Goal: Task Accomplishment & Management: Manage account settings

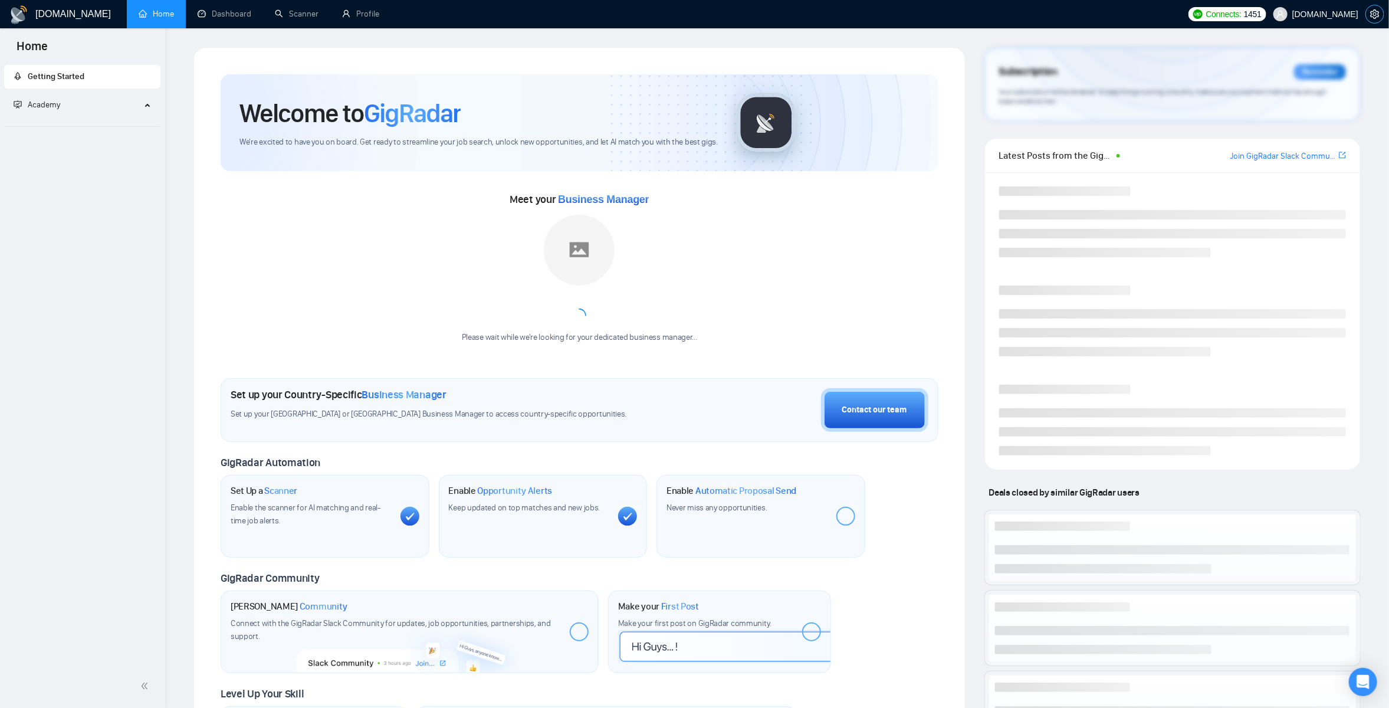
drag, startPoint x: 1374, startPoint y: 12, endPoint x: 1318, endPoint y: 34, distance: 59.8
click at [1374, 12] on icon "setting" at bounding box center [1374, 13] width 9 height 9
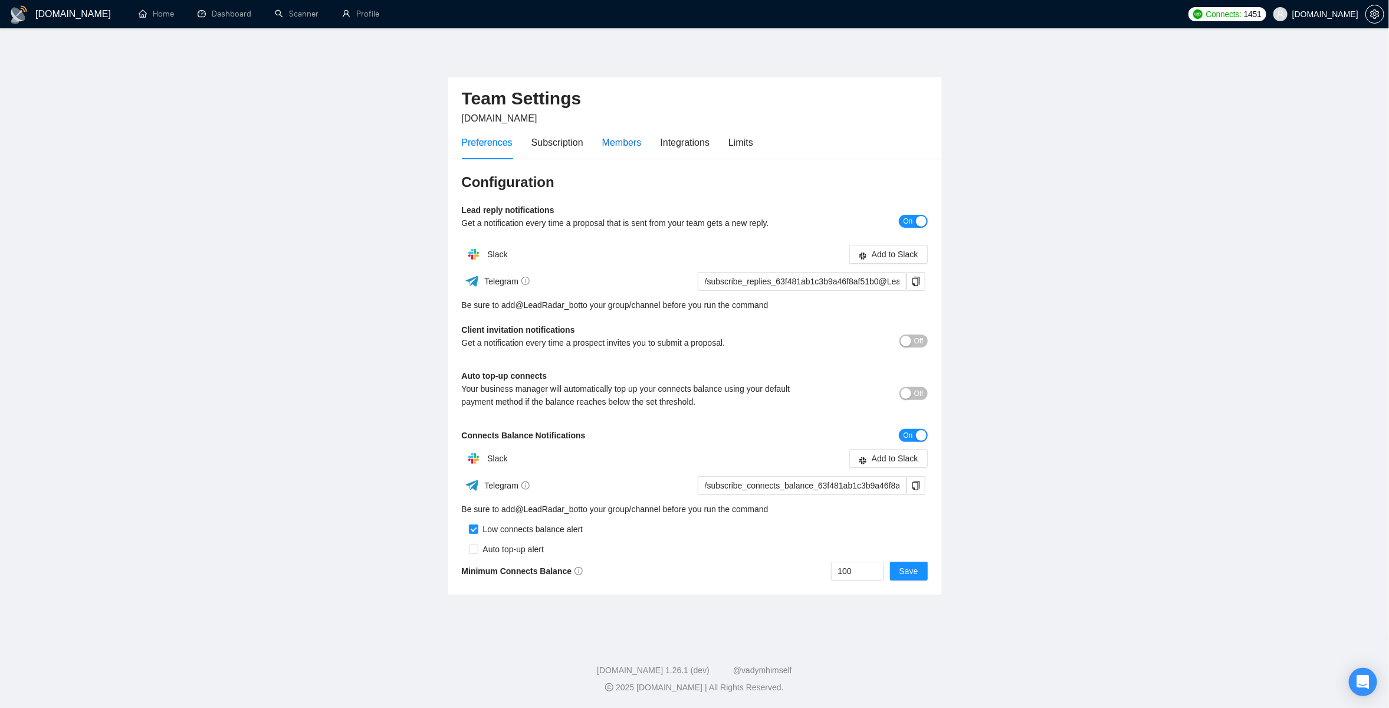
click at [613, 146] on div "Members" at bounding box center [622, 142] width 40 height 15
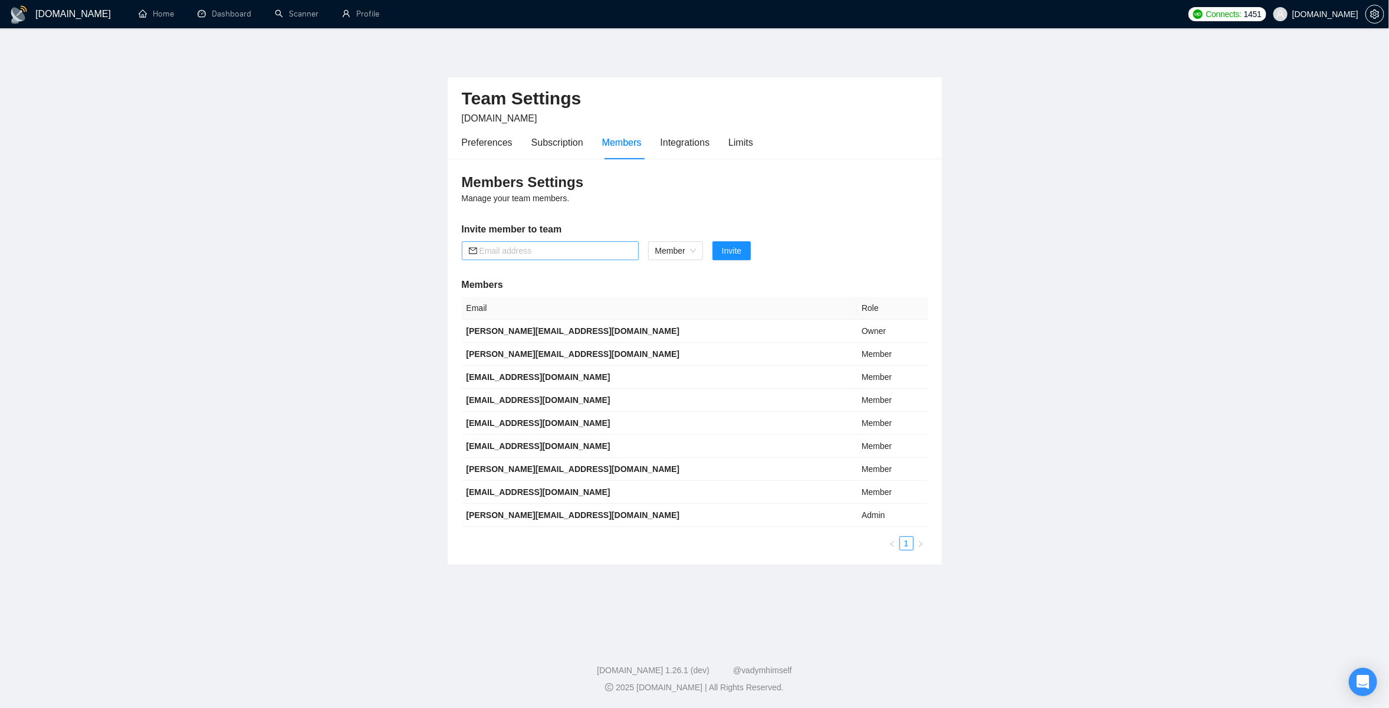
click at [495, 252] on input "text" at bounding box center [555, 250] width 152 height 13
paste input "[EMAIL_ADDRESS][DOMAIN_NAME]"
click at [663, 246] on span "Member" at bounding box center [675, 251] width 41 height 18
type input "[EMAIL_ADDRESS][DOMAIN_NAME]"
click at [666, 271] on div "Admin" at bounding box center [675, 273] width 42 height 13
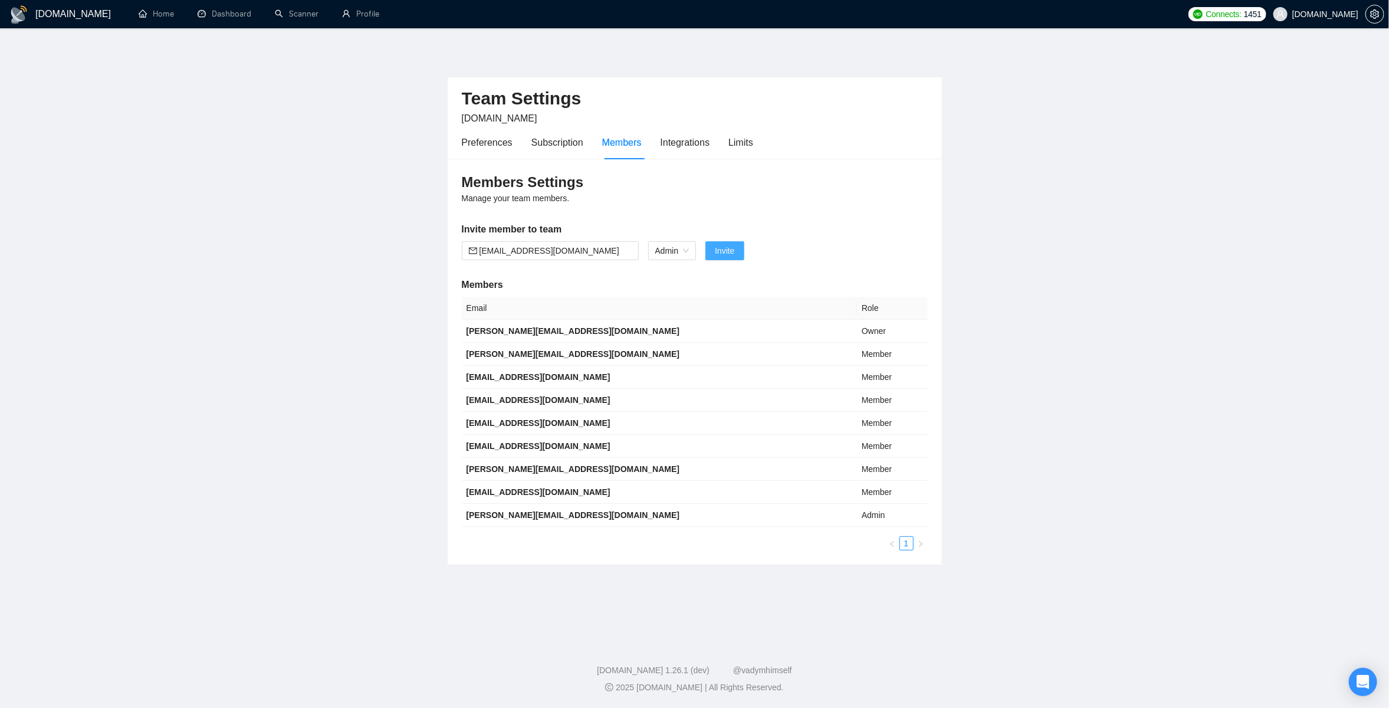
click at [729, 242] on button "Invite" at bounding box center [724, 250] width 38 height 19
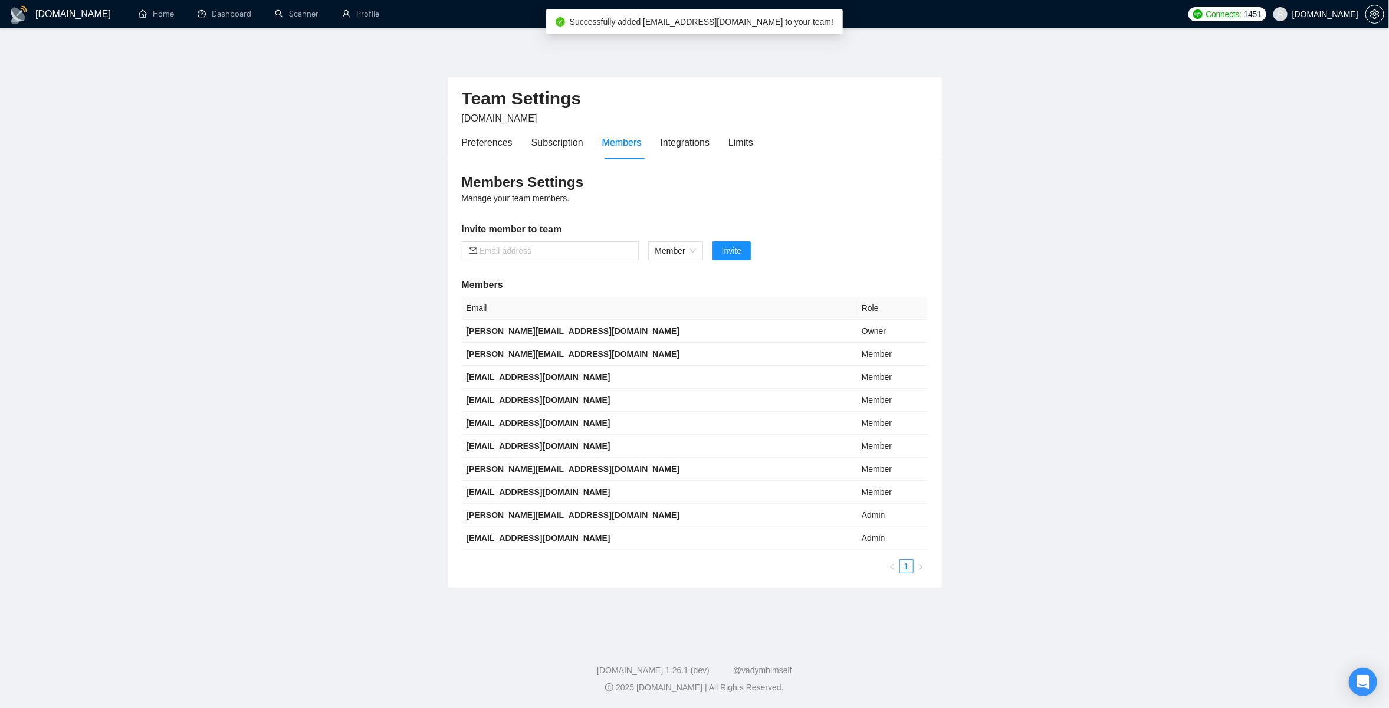
click at [332, 367] on main "Team Settings [DOMAIN_NAME] Preferences Subscription Members Integrations Limit…" at bounding box center [694, 332] width 1351 height 570
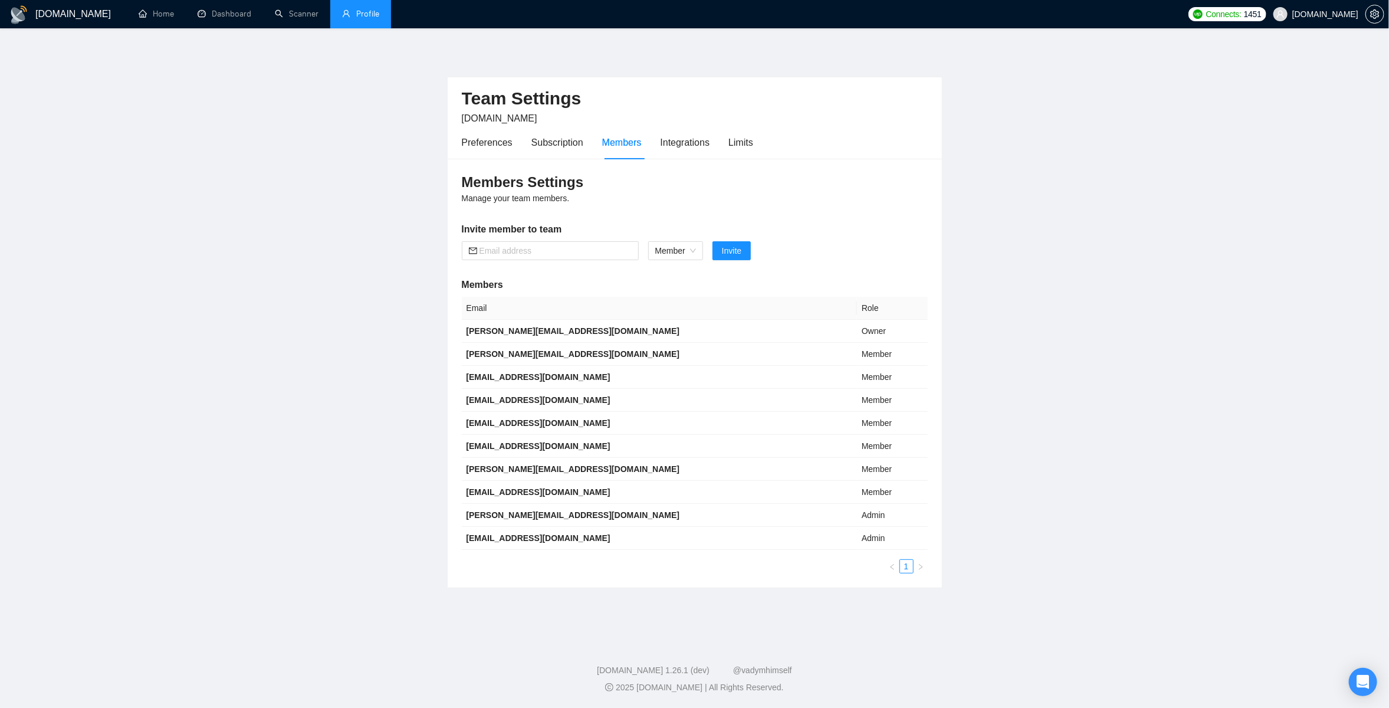
click at [350, 9] on link "Profile" at bounding box center [360, 14] width 37 height 10
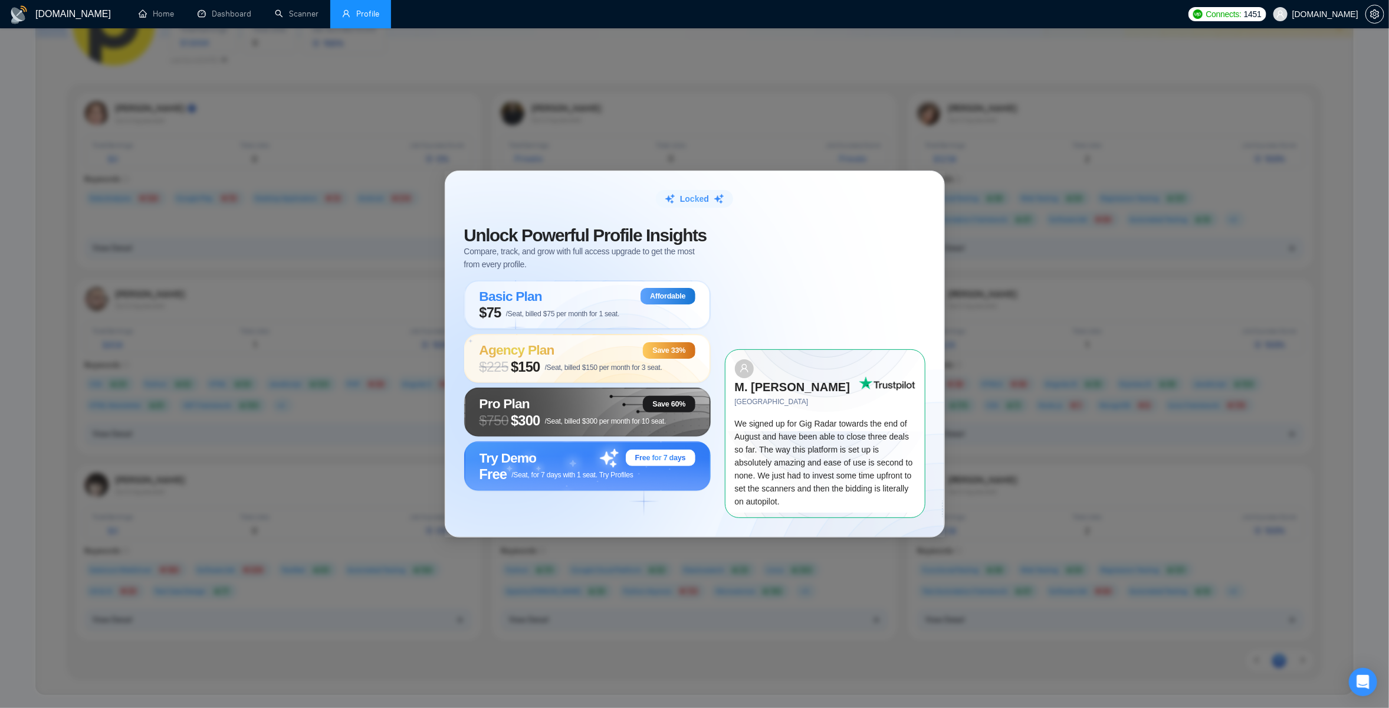
scroll to position [132, 0]
click at [153, 318] on div "Locked Unlock Powerful Profile Insights Compare, track, and grow with full acce…" at bounding box center [694, 354] width 1389 height 708
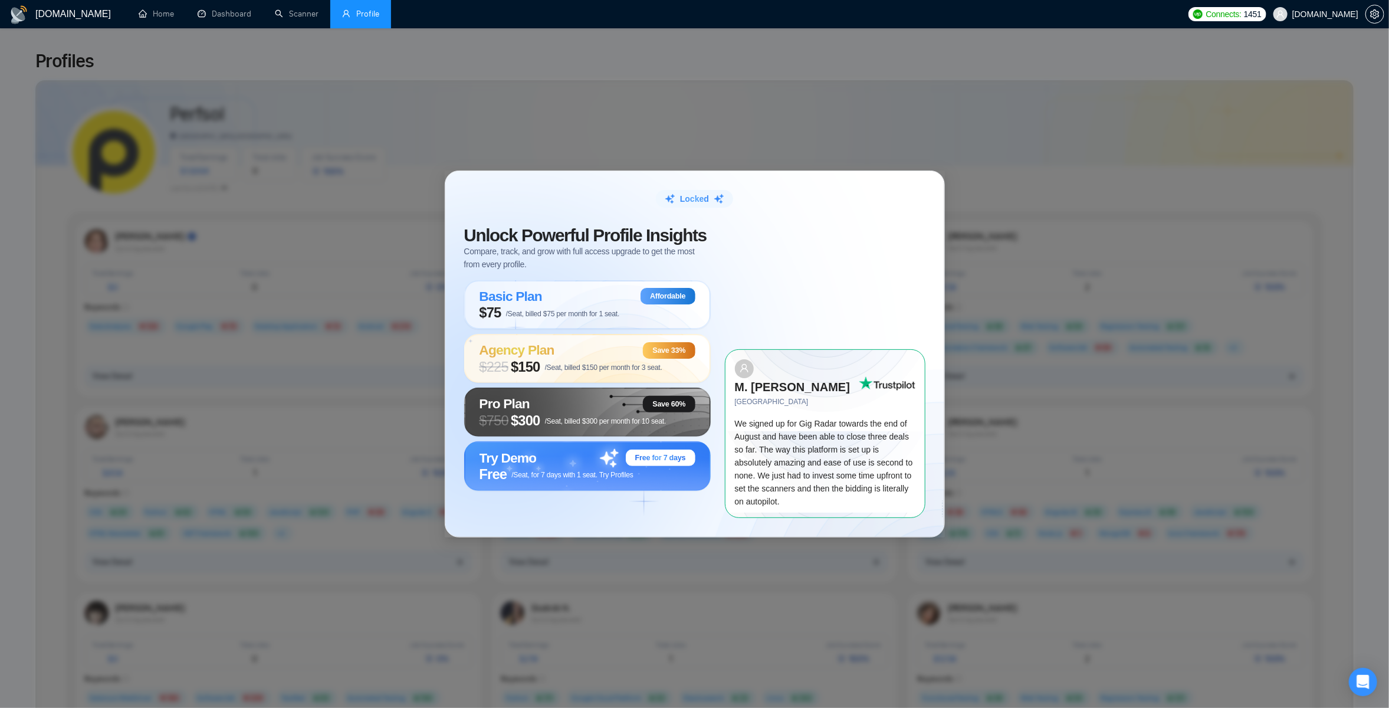
click at [173, 309] on div "Locked Unlock Powerful Profile Insights Compare, track, and grow with full acce…" at bounding box center [694, 354] width 1389 height 708
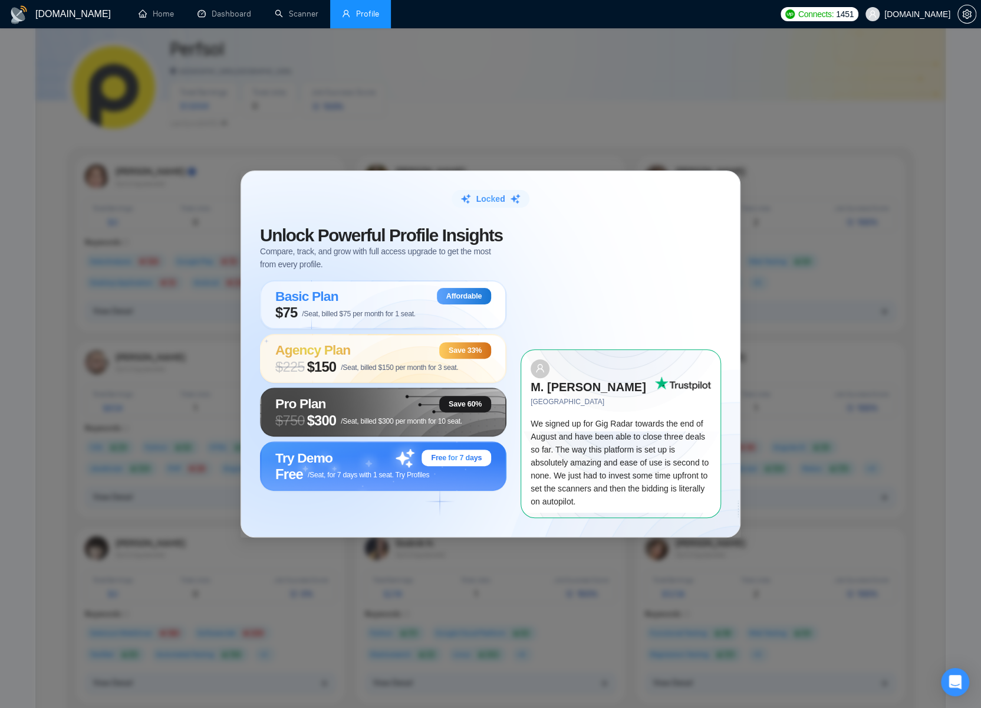
scroll to position [89, 0]
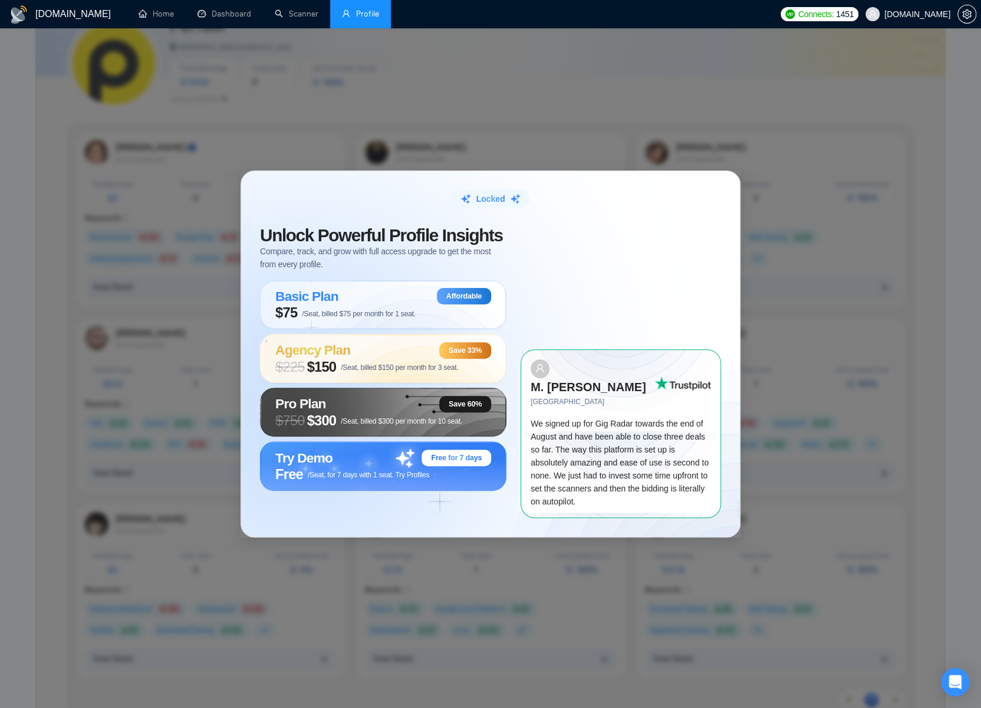
click at [106, 253] on div "Locked Unlock Powerful Profile Insights Compare, track, and grow with full acce…" at bounding box center [490, 354] width 981 height 708
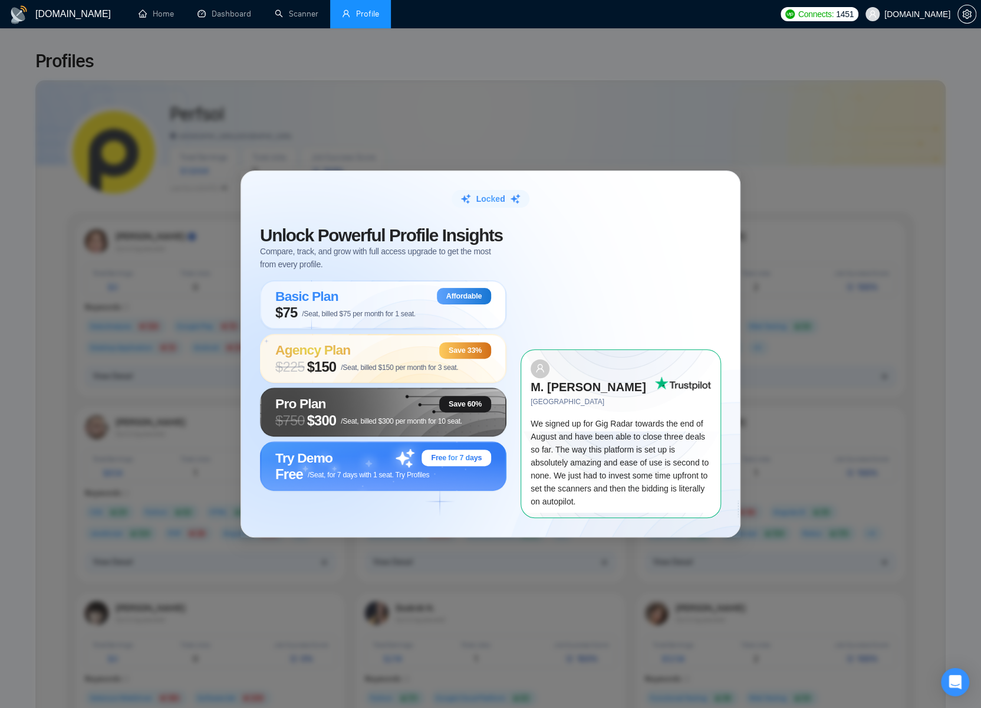
scroll to position [262, 0]
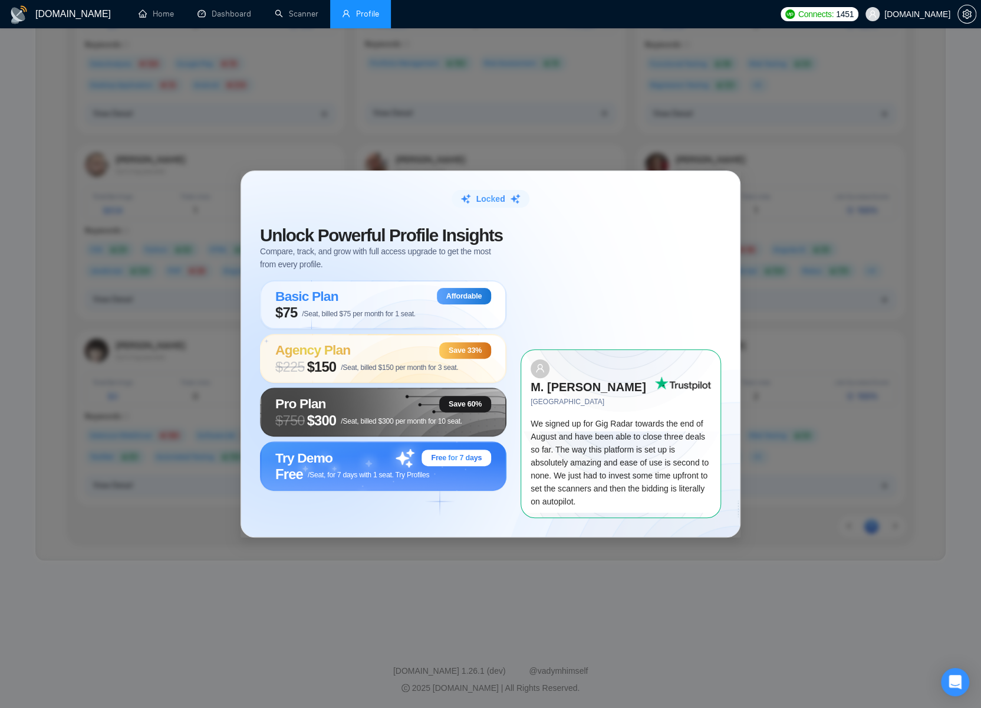
click at [156, 197] on div "Locked Unlock Powerful Profile Insights Compare, track, and grow with full acce…" at bounding box center [490, 354] width 981 height 708
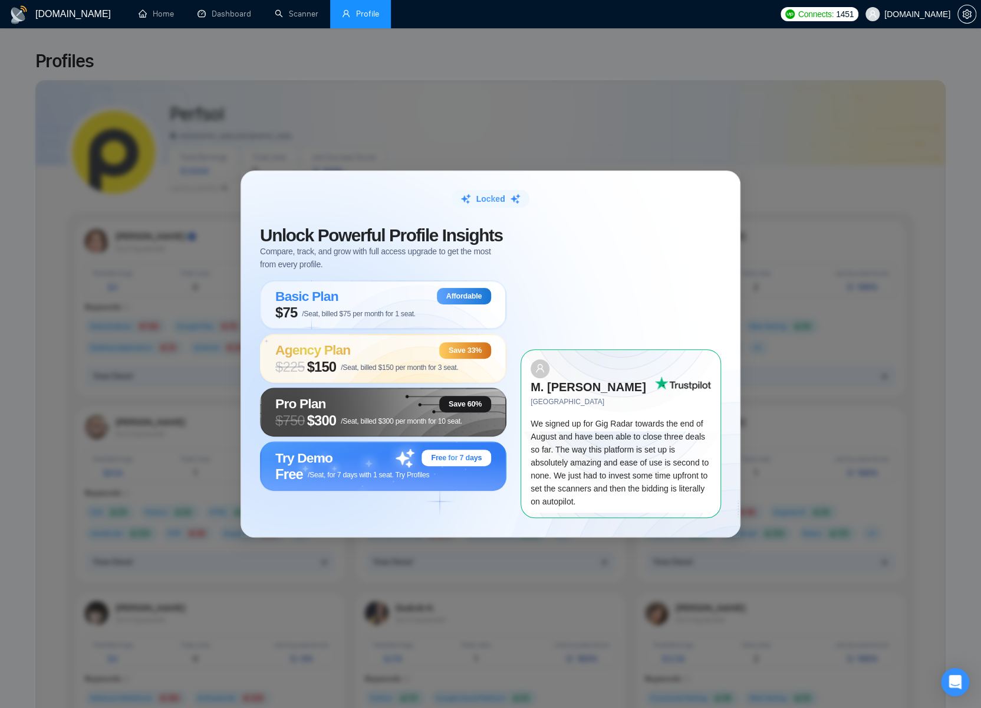
click at [325, 271] on span "Compare, track, and grow with full access upgrade to get the most from every pr…" at bounding box center [383, 258] width 246 height 26
